Goal: Task Accomplishment & Management: Manage account settings

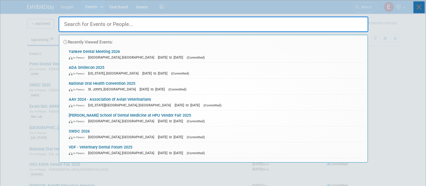
click at [417, 11] on icon at bounding box center [418, 7] width 11 height 12
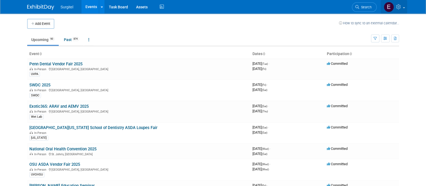
click at [400, 8] on icon at bounding box center [399, 6] width 6 height 5
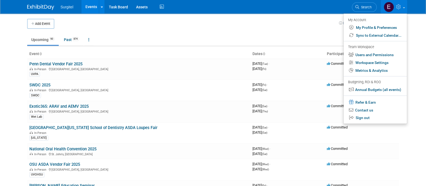
click at [396, 40] on li at bounding box center [374, 40] width 63 height 2
click at [313, 50] on th "Dates" at bounding box center [287, 53] width 74 height 9
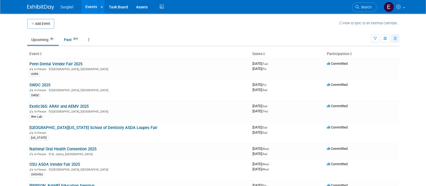
click at [394, 39] on icon "button" at bounding box center [395, 39] width 3 height 4
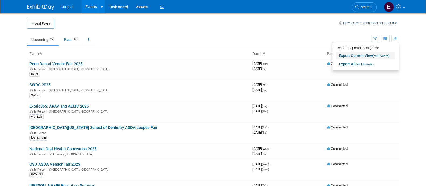
click at [377, 54] on span "(90 Events)" at bounding box center [381, 56] width 16 height 4
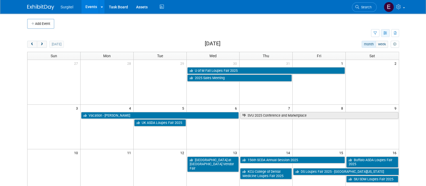
click at [382, 34] on button "button" at bounding box center [385, 33] width 9 height 8
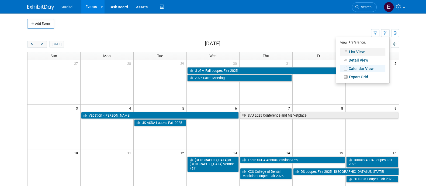
click at [366, 52] on link "List View" at bounding box center [362, 52] width 45 height 8
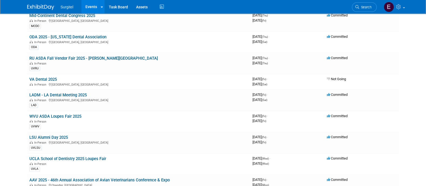
scroll to position [462, 0]
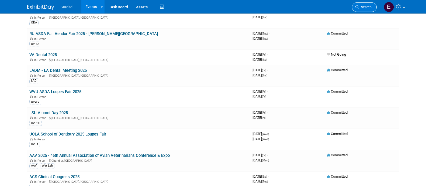
click at [355, 4] on link "Search" at bounding box center [364, 6] width 25 height 9
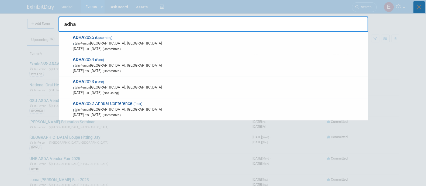
type input "adha"
click at [422, 7] on icon at bounding box center [418, 7] width 11 height 12
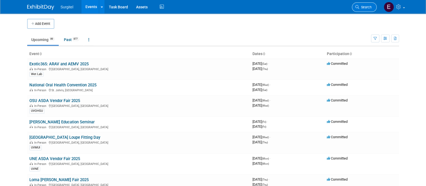
click at [369, 6] on span "Search" at bounding box center [365, 7] width 12 height 4
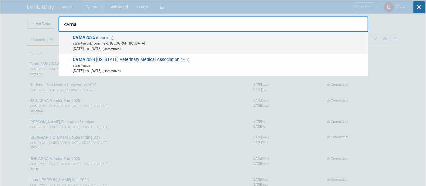
type input "cvma"
click at [315, 36] on span "CVMA 2025 (Upcoming) In-Person Broomfield, CO Sep 11, 2025 to Sep 14, 2025 (Com…" at bounding box center [218, 43] width 294 height 16
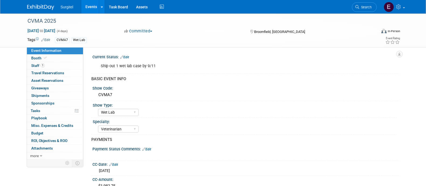
select select "Wet Lab"
select select "Veterinarian"
select select "Rewards - 12003"
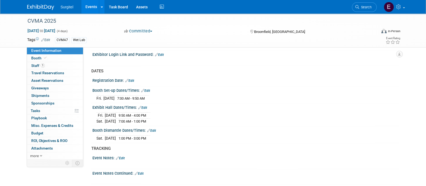
scroll to position [306, 0]
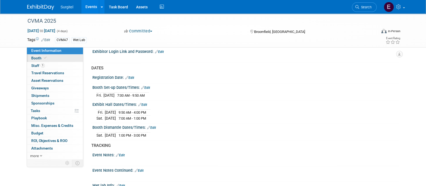
click at [66, 56] on link "Booth" at bounding box center [55, 57] width 56 height 7
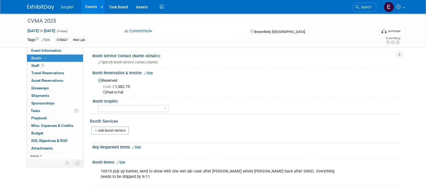
scroll to position [90, 0]
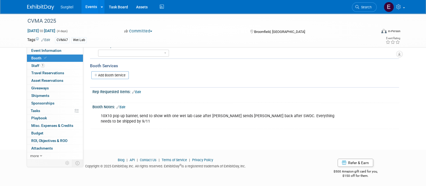
click at [123, 106] on link "Edit" at bounding box center [120, 107] width 9 height 4
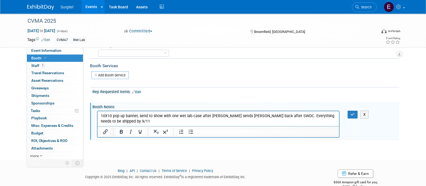
scroll to position [0, 0]
click at [213, 120] on p "10X10 pop up banner, send to show with one wet lab case after Chris sends banne…" at bounding box center [217, 118] width 235 height 11
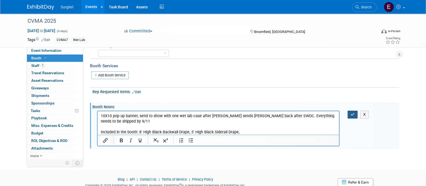
click at [348, 111] on button "button" at bounding box center [352, 114] width 10 height 8
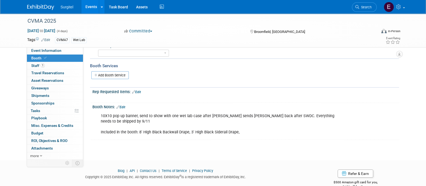
scroll to position [52, 0]
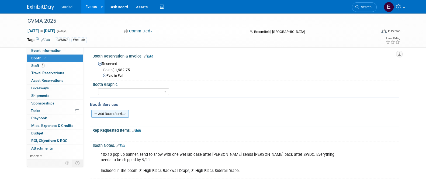
click at [108, 110] on link "Add Booth Service" at bounding box center [109, 114] width 37 height 8
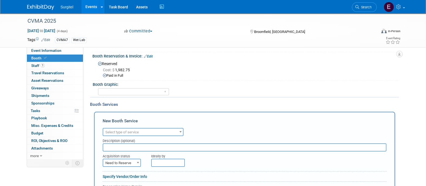
scroll to position [0, 0]
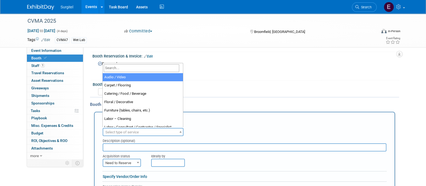
click at [146, 133] on span "Select type of service" at bounding box center [143, 132] width 80 height 8
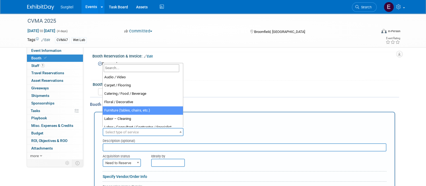
select select "6"
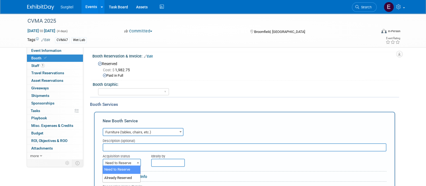
click at [137, 159] on span at bounding box center [137, 162] width 5 height 7
click at [139, 146] on input "text" at bounding box center [245, 147] width 284 height 8
type input "6' table, 2 chairs"
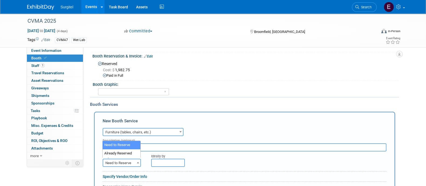
click at [125, 161] on span "Need to Reserve" at bounding box center [121, 163] width 37 height 8
select select "2"
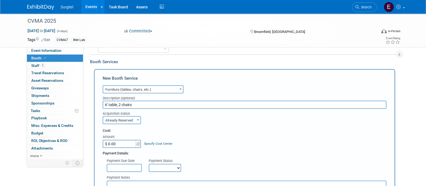
scroll to position [95, 0]
click at [128, 142] on input "$ 0.00" at bounding box center [120, 143] width 34 height 8
type input "$ 1,250.84"
click at [158, 165] on select "Not Paid Yet Partially Paid Paid in Full" at bounding box center [165, 167] width 32 height 8
select select "1"
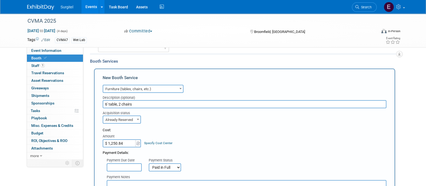
click at [149, 163] on select "Not Paid Yet Partially Paid Paid in Full" at bounding box center [165, 167] width 32 height 8
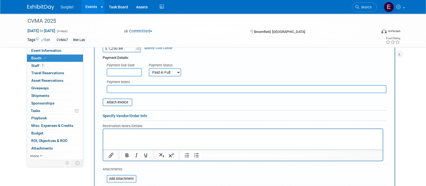
scroll to position [191, 0]
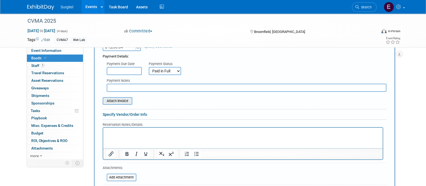
click at [124, 98] on input "file" at bounding box center [100, 100] width 64 height 6
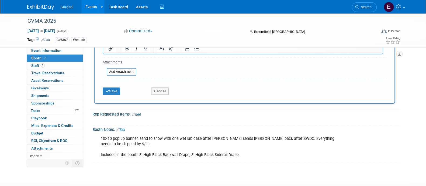
scroll to position [328, 0]
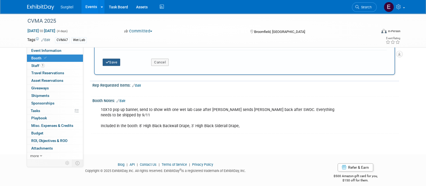
click at [109, 64] on button "Save" at bounding box center [112, 62] width 18 height 8
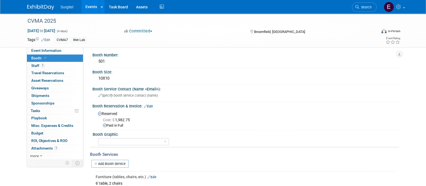
scroll to position [0, 0]
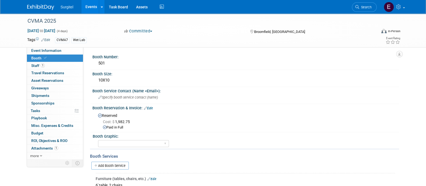
click at [90, 7] on link "Events" at bounding box center [91, 6] width 20 height 13
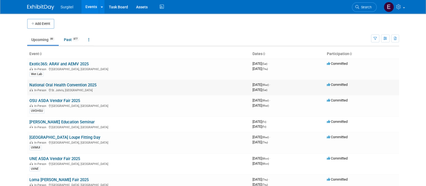
click at [68, 83] on link "National Oral Health Convention 2025" at bounding box center [62, 84] width 67 height 5
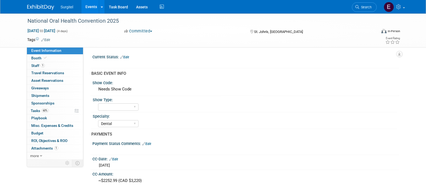
select select "Dental"
select select "Business Cash - 7359"
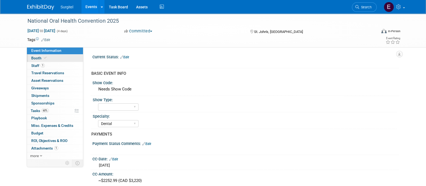
click at [54, 58] on link "Booth" at bounding box center [55, 57] width 56 height 7
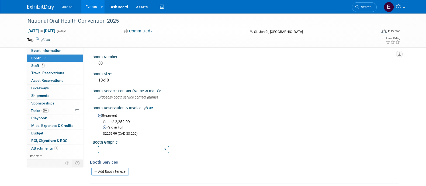
click at [150, 151] on select "Big Island Booth 10x20 Backlit 8' Fabric Popup 10' Light Box 2' Fabric Banner N…" at bounding box center [133, 149] width 71 height 7
select select "None"
click at [98, 146] on select "Big Island Booth 10x20 Backlit 8' Fabric Popup 10' Light Box 2' Fabric Banner N…" at bounding box center [133, 149] width 71 height 7
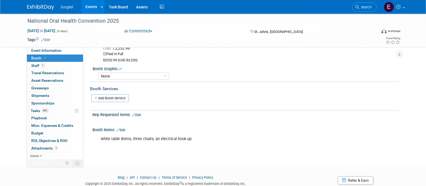
scroll to position [90, 0]
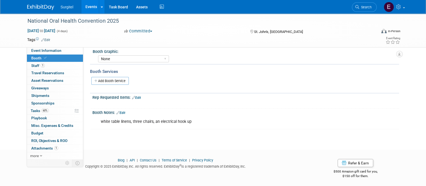
click at [88, 6] on link "Events" at bounding box center [91, 6] width 20 height 13
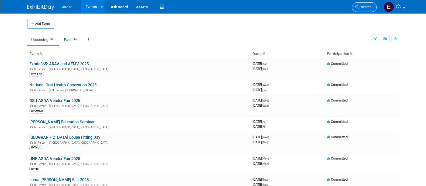
click at [364, 6] on span "Search" at bounding box center [365, 7] width 12 height 4
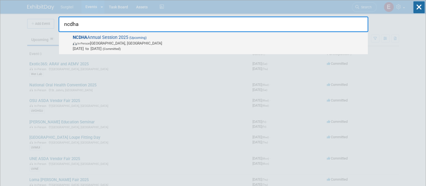
type input "ncdha"
click at [328, 45] on span "In-Person [GEOGRAPHIC_DATA], [GEOGRAPHIC_DATA]" at bounding box center [219, 42] width 292 height 5
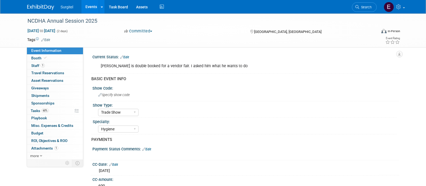
select select "Trade Show"
select select "Hygiene"
select select "Rewards - 12003"
select select "No"
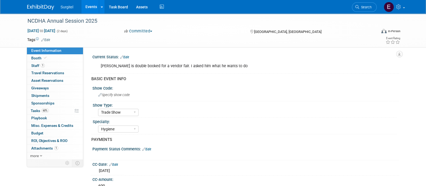
click at [242, 65] on div "[PERSON_NAME] is double booked for a vendor fair. I asked him what he wants to …" at bounding box center [218, 66] width 243 height 11
click at [127, 54] on div "Current Status: Edit" at bounding box center [245, 56] width 306 height 7
click at [126, 56] on link "Edit" at bounding box center [124, 57] width 9 height 4
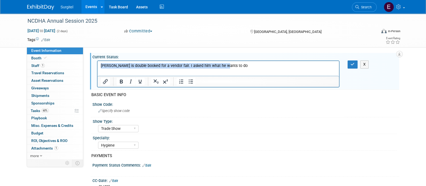
drag, startPoint x: 225, startPoint y: 66, endPoint x: 71, endPoint y: 49, distance: 154.6
click at [97, 61] on html "Tim is double booked for a vendor fair. I asked him what he wants to do" at bounding box center [218, 65] width 242 height 8
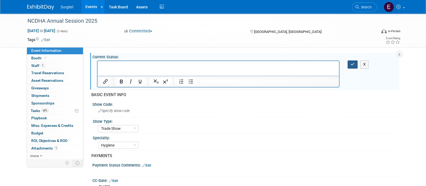
click at [352, 64] on icon "button" at bounding box center [352, 64] width 4 height 4
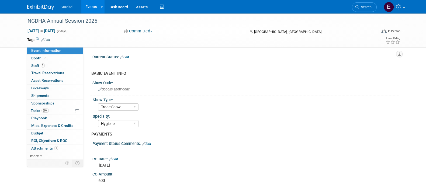
click at [50, 40] on link "Edit" at bounding box center [45, 40] width 9 height 4
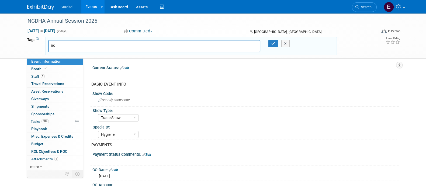
type input "n"
type input "NCDHA8"
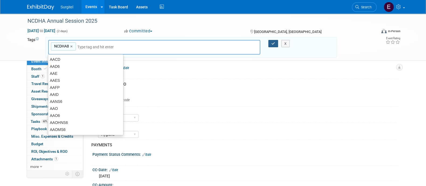
click at [272, 44] on icon "button" at bounding box center [273, 44] width 4 height 4
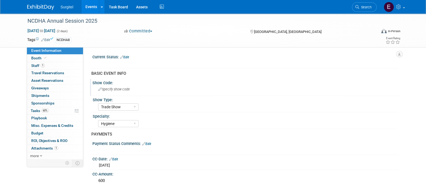
click at [120, 91] on div "Specify show code" at bounding box center [245, 89] width 298 height 8
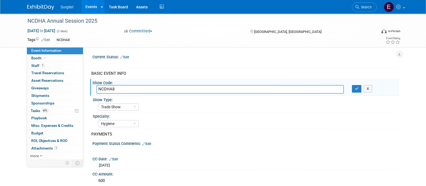
type input "NCDHA8"
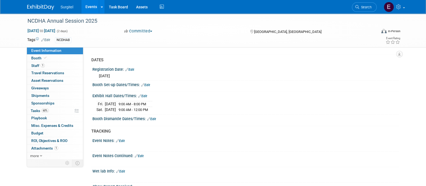
scroll to position [305, 0]
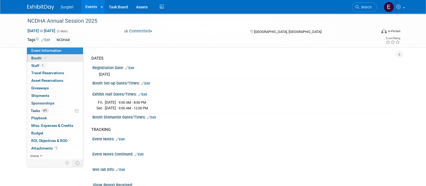
click at [57, 58] on link "Booth" at bounding box center [55, 57] width 56 height 7
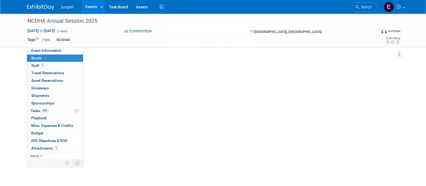
scroll to position [0, 0]
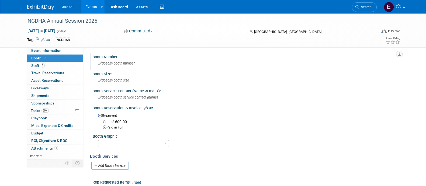
click at [122, 68] on div "Specify booth number" at bounding box center [245, 63] width 306 height 9
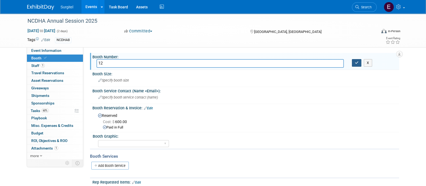
type input "12"
click at [355, 64] on icon "button" at bounding box center [357, 63] width 4 height 4
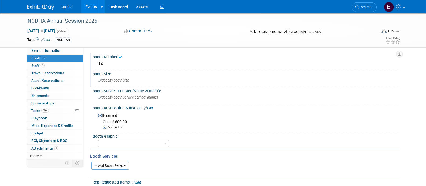
click at [115, 79] on span "Specify booth size" at bounding box center [113, 80] width 31 height 4
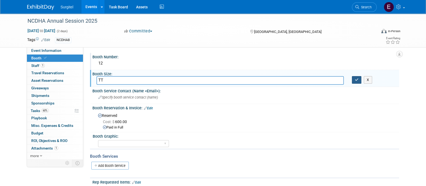
type input "TT"
click at [355, 81] on icon "button" at bounding box center [357, 80] width 4 height 4
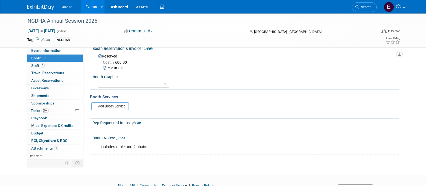
scroll to position [60, 0]
click at [365, 6] on span "Search" at bounding box center [365, 7] width 12 height 4
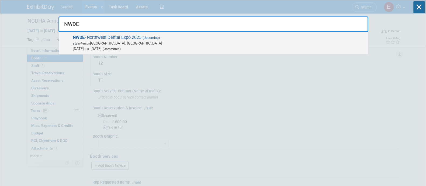
type input "NWDE"
click at [340, 44] on span "In-Person Edmonton, Canada" at bounding box center [219, 42] width 292 height 5
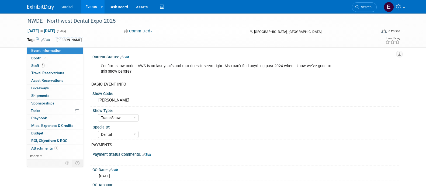
select select "Trade Show"
select select "Dental"
select select "SkyMiles - 93008"
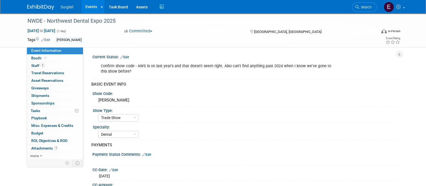
click at [53, 50] on span "Event Information" at bounding box center [46, 50] width 30 height 4
select select "Trade Show"
select select "Dental"
select select "SkyMiles - 93008"
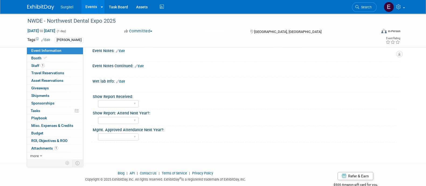
scroll to position [319, 0]
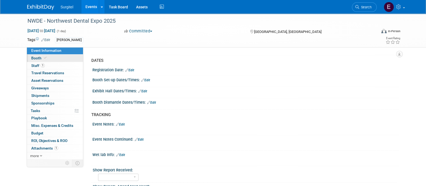
click at [52, 54] on link "Booth" at bounding box center [55, 57] width 56 height 7
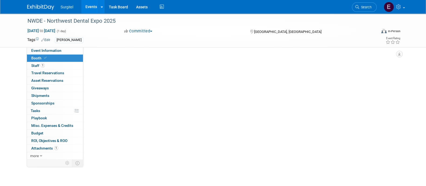
scroll to position [0, 0]
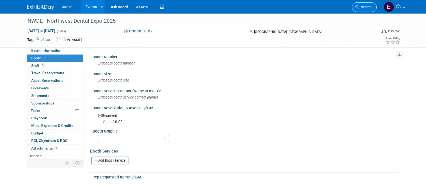
click at [366, 6] on span "Search" at bounding box center [365, 7] width 12 height 4
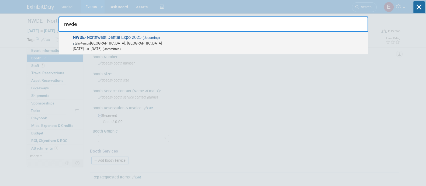
type input "nwde"
click at [304, 48] on span "Sep 12, 2025 to Sep 12, 2025 (Committed)" at bounding box center [219, 48] width 292 height 5
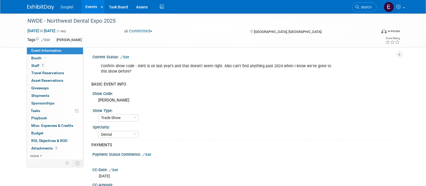
select select "Trade Show"
select select "Dental"
select select "SkyMiles - 93008"
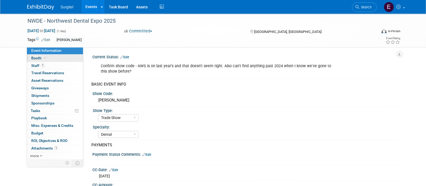
click at [45, 57] on icon at bounding box center [45, 57] width 3 height 3
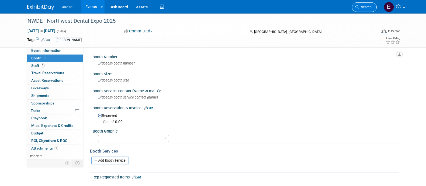
click at [363, 9] on link "Search" at bounding box center [364, 6] width 25 height 9
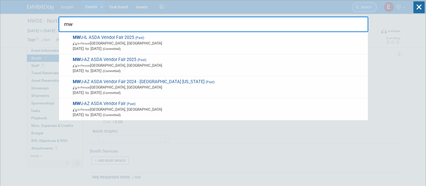
type input "m"
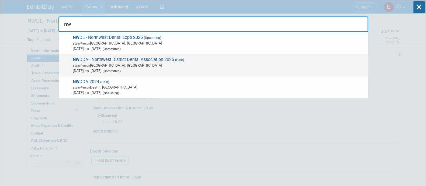
type input "nw"
click at [301, 62] on span "In-Person Miramar Beach, FL" at bounding box center [219, 64] width 292 height 5
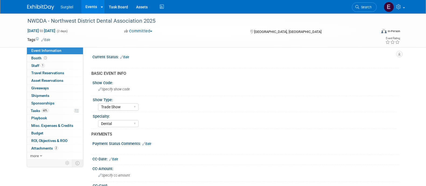
select select "Trade Show"
select select "Dental"
select select "Yes"
select select "No"
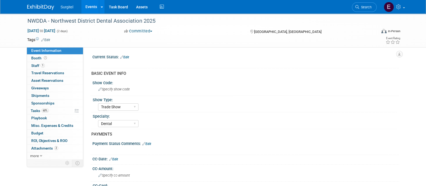
click at [89, 10] on link "Events" at bounding box center [91, 6] width 20 height 13
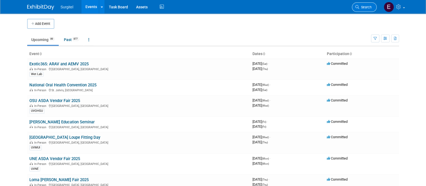
click at [366, 7] on span "Search" at bounding box center [365, 7] width 12 height 4
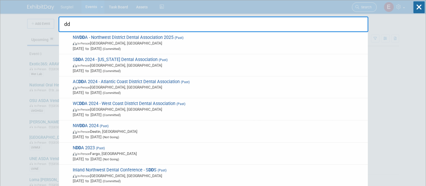
type input "d"
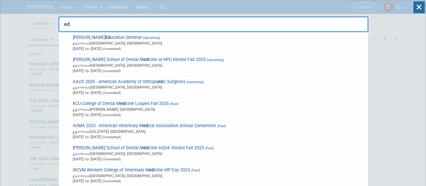
type input "e"
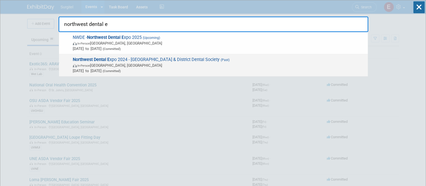
type input "northwest dental e"
click at [304, 62] on span "In-Person Edmonton, Canada" at bounding box center [219, 64] width 292 height 5
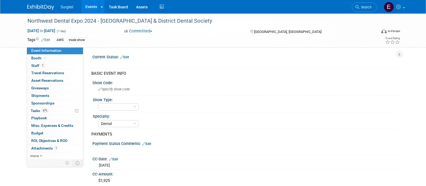
select select "Dental"
select select "Rewards - 12003"
select select "Yes"
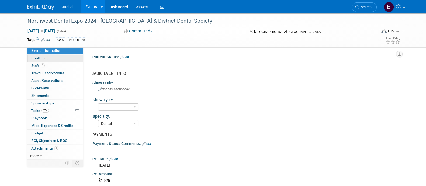
click at [57, 61] on link "Booth" at bounding box center [55, 57] width 56 height 7
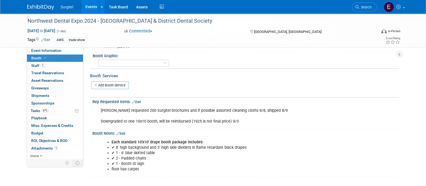
scroll to position [76, 0]
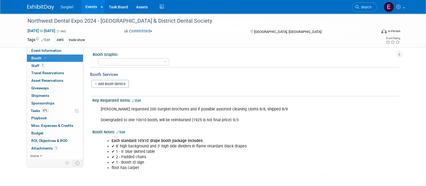
click at [139, 99] on link "Edit" at bounding box center [136, 101] width 9 height 4
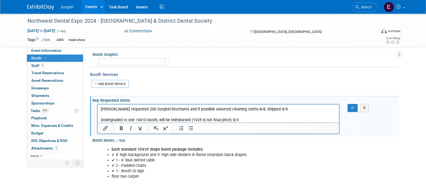
scroll to position [0, 0]
click at [145, 175] on li "floor has carpet" at bounding box center [223, 175] width 225 height 5
click at [124, 139] on link "Edit" at bounding box center [120, 140] width 9 height 4
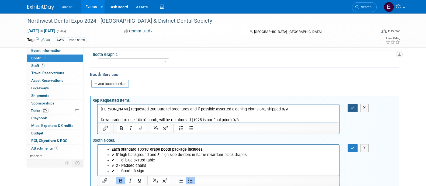
click at [355, 106] on button "button" at bounding box center [352, 108] width 10 height 8
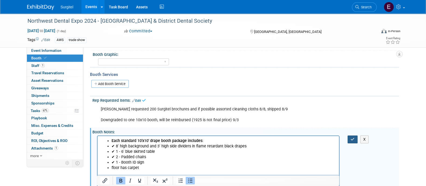
click at [353, 137] on icon "button" at bounding box center [352, 139] width 4 height 4
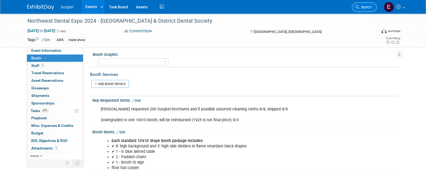
click at [364, 5] on span "Search" at bounding box center [365, 7] width 12 height 4
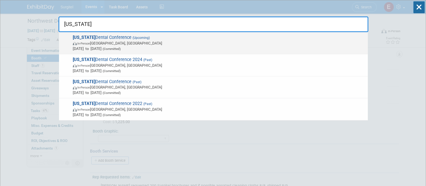
type input "vermont"
click at [320, 49] on span "Sep 18, 2025 to Sep 19, 2025 (Committed)" at bounding box center [219, 48] width 292 height 5
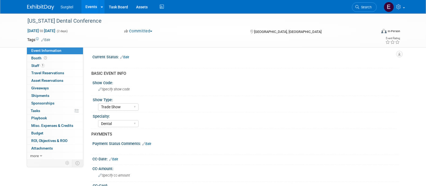
select select "Trade Show"
select select "Dental"
select select "No"
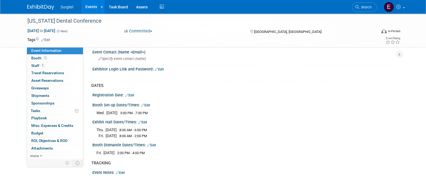
scroll to position [284, 0]
click at [32, 57] on span "Booth" at bounding box center [39, 58] width 17 height 4
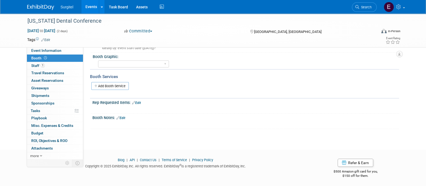
scroll to position [0, 0]
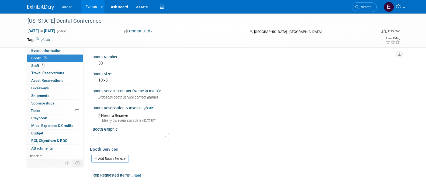
click at [279, 164] on div at bounding box center [244, 165] width 309 height 2
click at [359, 10] on link "Search" at bounding box center [364, 6] width 25 height 9
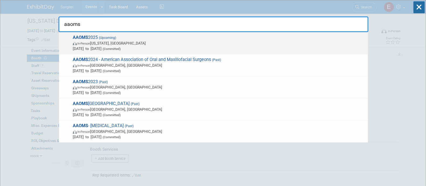
type input "aaoms"
click at [317, 52] on div "AAOMS 2025 (Upcoming) In-Person Washington, DC Sep 18, 2025 to Sep 19, 2025 (Co…" at bounding box center [213, 43] width 309 height 22
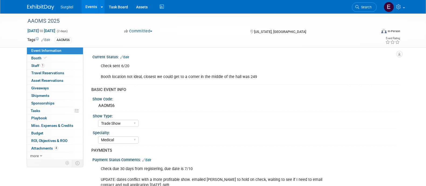
select select "Trade Show"
select select "Medical"
select select "No"
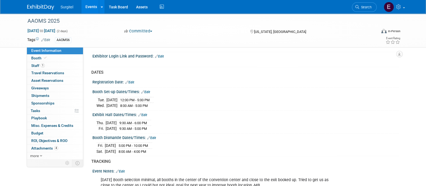
scroll to position [347, 0]
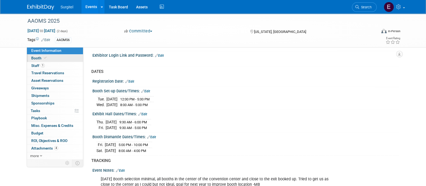
click at [44, 60] on span at bounding box center [45, 58] width 5 height 4
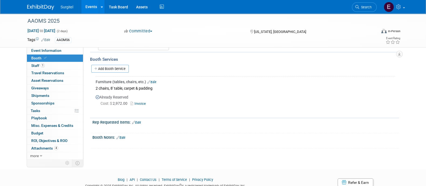
scroll to position [103, 0]
click at [55, 48] on span "Event Information" at bounding box center [46, 50] width 30 height 4
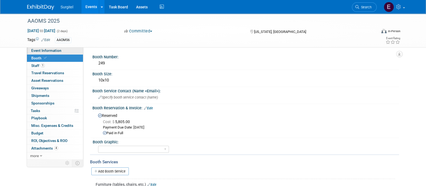
select select "Trade Show"
select select "Medical"
select select "No"
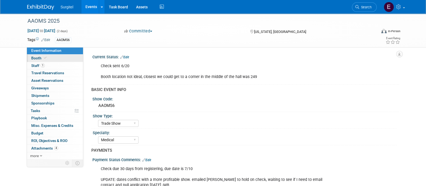
click at [55, 56] on link "Booth" at bounding box center [55, 57] width 56 height 7
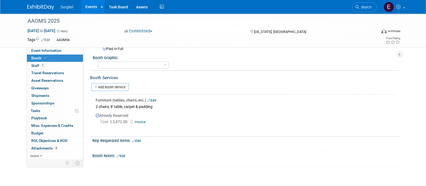
scroll to position [84, 0]
click at [364, 6] on span "Search" at bounding box center [365, 7] width 12 height 4
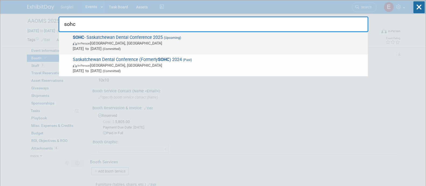
type input "sohc"
click at [342, 46] on span "Sep 19, 2025 to Sep 20, 2025 (Committed)" at bounding box center [219, 48] width 292 height 5
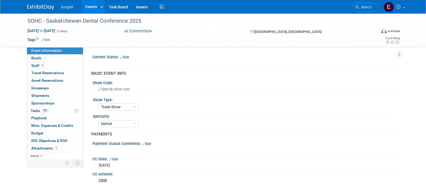
select select "Trade Show"
select select "Dental"
select select "Business Cash - 7359"
select select "No"
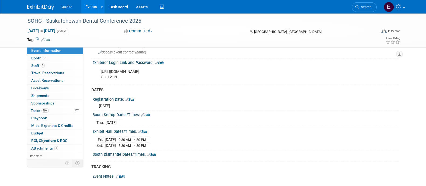
scroll to position [292, 0]
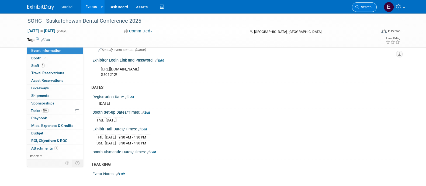
click at [366, 10] on link "Search" at bounding box center [364, 6] width 25 height 9
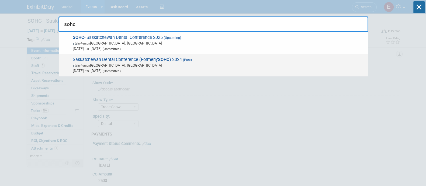
type input "sohc"
click at [315, 69] on span "Sep 20, 2024 to Sep 21, 2024 (Committed)" at bounding box center [219, 70] width 292 height 5
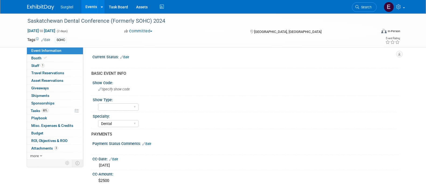
select select "Dental"
select select "Yes"
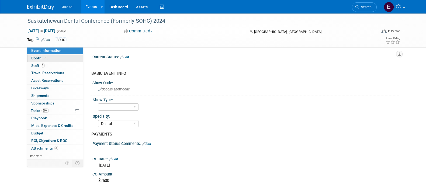
click at [48, 57] on link "Booth" at bounding box center [55, 57] width 56 height 7
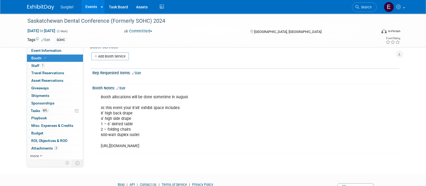
scroll to position [105, 0]
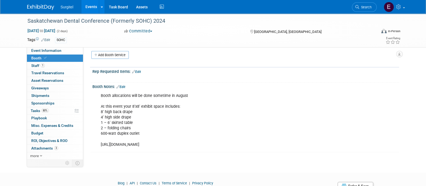
click at [123, 86] on link "Edit" at bounding box center [120, 87] width 9 height 4
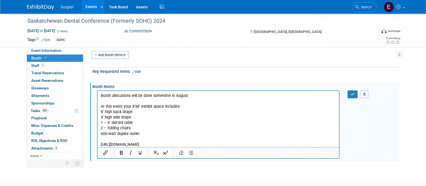
scroll to position [0, 0]
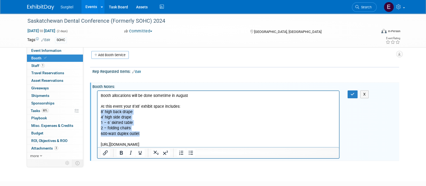
drag, startPoint x: 149, startPoint y: 135, endPoint x: 95, endPoint y: 112, distance: 58.9
click at [97, 112] on html "Booth allocations will be done sometime in August At this event your 8’x8’ exhi…" at bounding box center [218, 118] width 242 height 56
copy p "8’ high back drape 4’ high side drape 1 – 6’ skirted table 2 – folding chairs 6…"
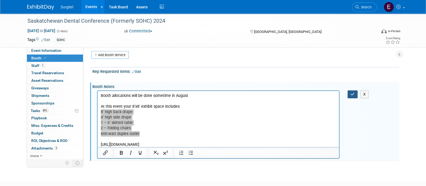
click at [354, 92] on icon "button" at bounding box center [352, 94] width 4 height 4
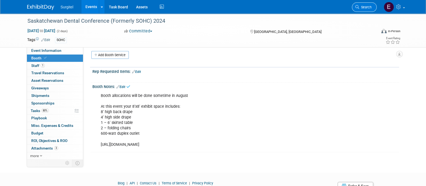
click at [365, 11] on link "Search" at bounding box center [364, 6] width 25 height 9
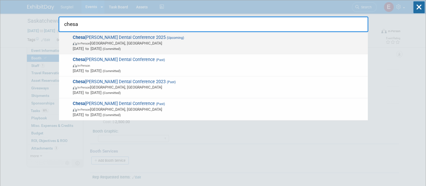
type input "chesa"
click at [342, 43] on span "In-Person Ocean City, MD" at bounding box center [219, 42] width 292 height 5
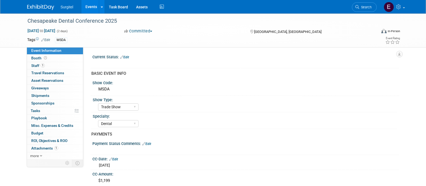
select select "Trade Show"
select select "Dental"
select select "Rewards - 12003"
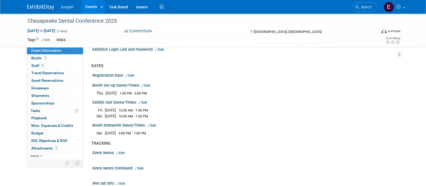
scroll to position [299, 0]
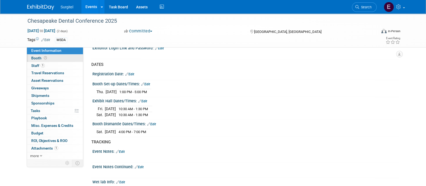
click at [58, 61] on link "Booth" at bounding box center [55, 57] width 56 height 7
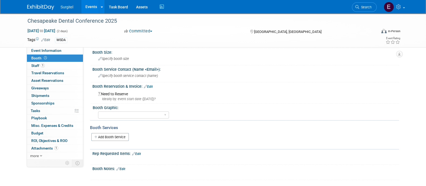
scroll to position [0, 0]
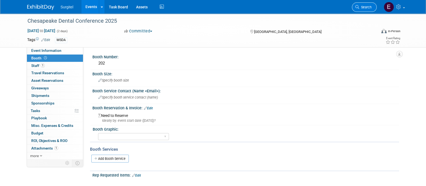
click at [370, 6] on span "Search" at bounding box center [365, 7] width 12 height 4
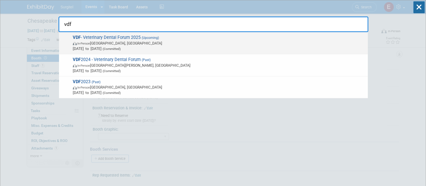
type input "vdf"
click at [176, 42] on span "In-Person San Antonio, TX" at bounding box center [219, 42] width 292 height 5
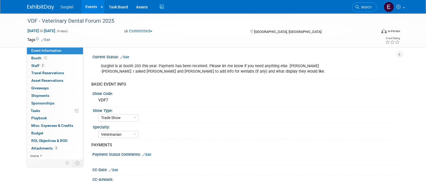
select select "Trade Show"
select select "Veterinarian"
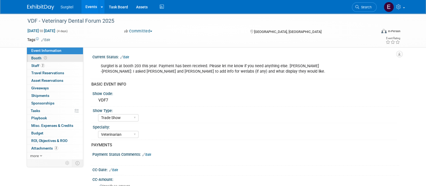
click at [36, 56] on span "Booth" at bounding box center [39, 58] width 17 height 4
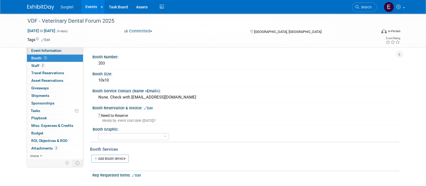
click at [43, 50] on span "Event Information" at bounding box center [46, 50] width 30 height 4
select select "Trade Show"
select select "Veterinarian"
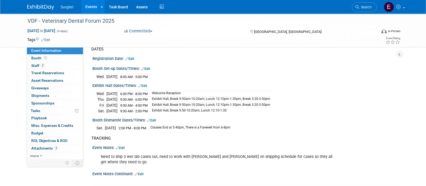
scroll to position [339, 0]
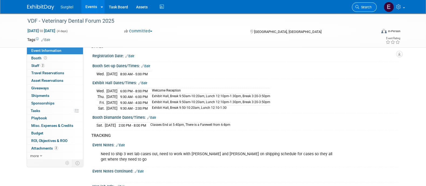
click at [363, 6] on span "Search" at bounding box center [365, 7] width 12 height 4
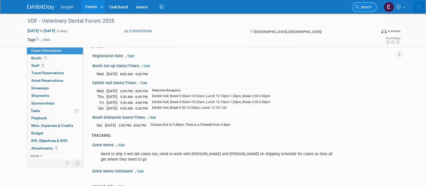
scroll to position [0, 0]
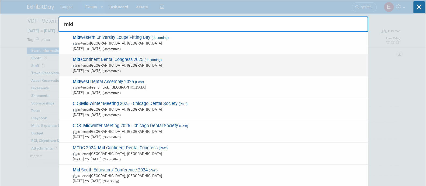
type input "mid"
click at [188, 60] on span "Mid -Continent Dental Congress 2025 (Upcoming) In-Person St. Louis, MO Sep 25, …" at bounding box center [218, 65] width 294 height 16
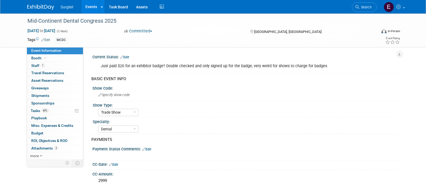
select select "Trade Show"
select select "Dental"
select select "No"
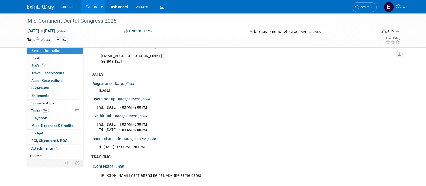
scroll to position [312, 0]
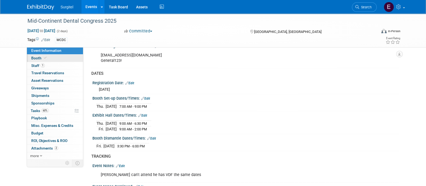
click at [34, 57] on span "Booth" at bounding box center [39, 58] width 16 height 4
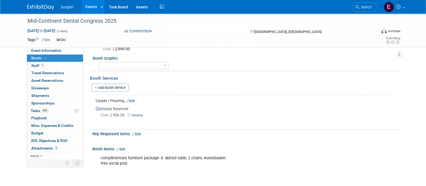
scroll to position [114, 0]
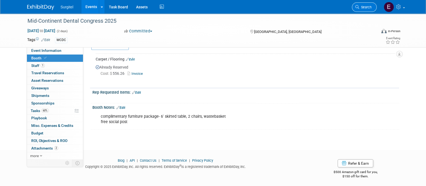
click at [362, 7] on span "Search" at bounding box center [365, 7] width 12 height 4
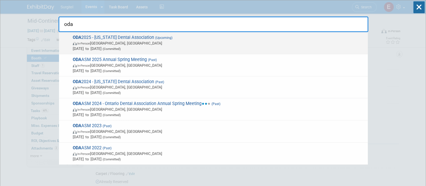
type input "oda"
click at [287, 42] on span "In-Person Columbus, OH" at bounding box center [219, 42] width 292 height 5
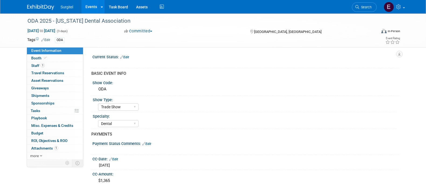
select select "Trade Show"
select select "Dental"
select select "Rewards - 12003"
select select "No"
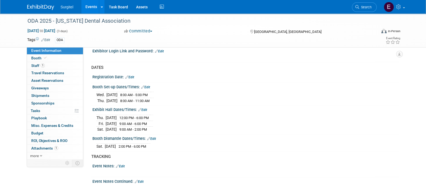
scroll to position [311, 0]
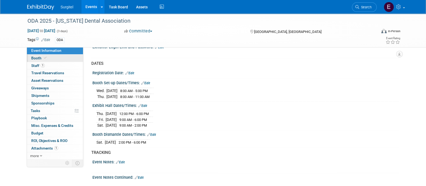
click at [43, 58] on span at bounding box center [45, 58] width 5 height 4
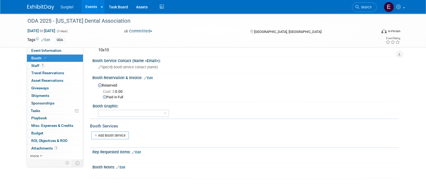
scroll to position [0, 0]
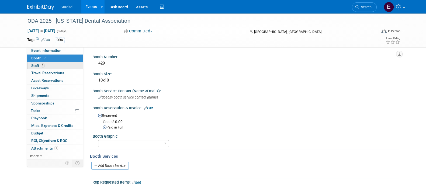
click at [63, 67] on link "1 Staff 1" at bounding box center [55, 65] width 56 height 7
